Goal: Check status: Check status

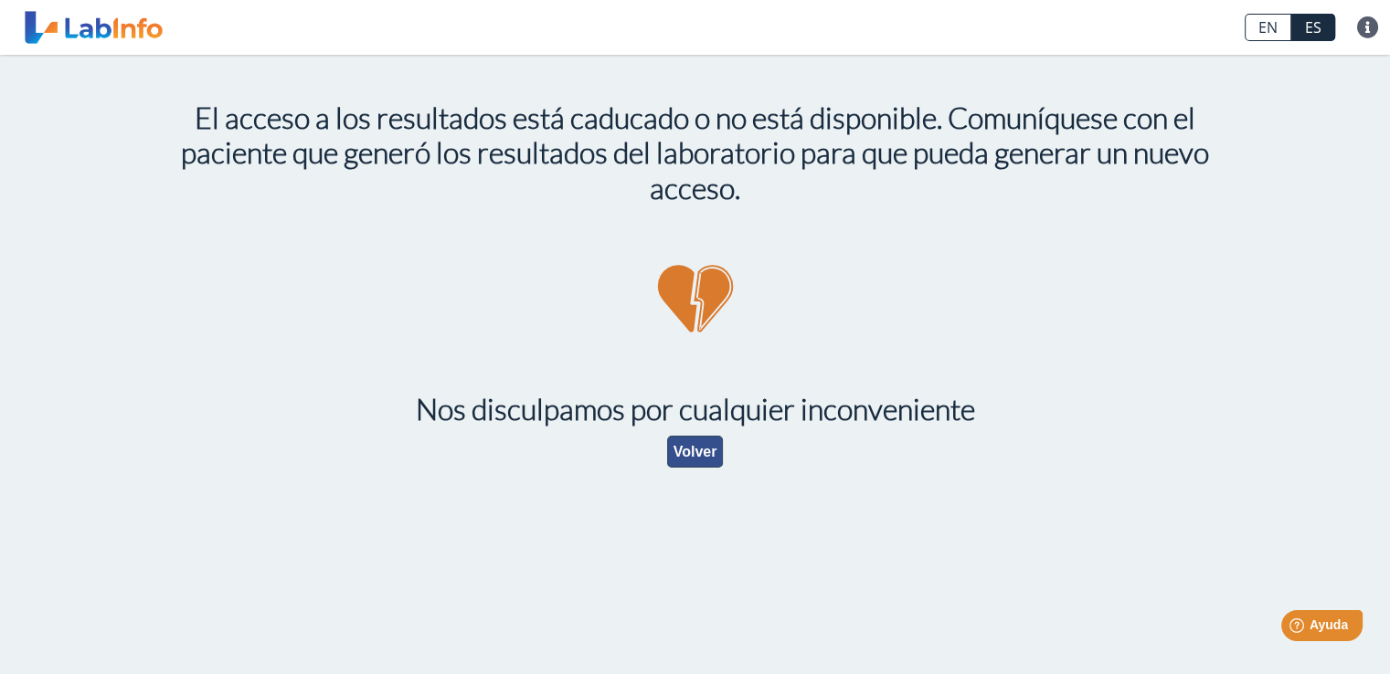
click at [706, 451] on button "Volver" at bounding box center [695, 452] width 57 height 32
click at [684, 444] on button "Volver" at bounding box center [695, 452] width 57 height 32
click at [711, 461] on button "Volver" at bounding box center [695, 452] width 57 height 32
click at [712, 444] on button "Volver" at bounding box center [695, 452] width 57 height 32
click at [680, 442] on button "Volver" at bounding box center [695, 452] width 57 height 32
